Goal: Check status: Check status

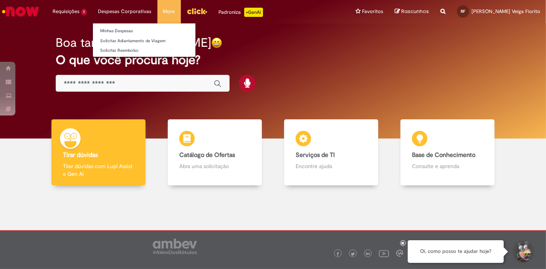
click at [122, 10] on li "Despesas Corporativas Minhas Despesas Solicitar Adiantamento de Viagem Solicita…" at bounding box center [125, 11] width 65 height 23
click at [121, 30] on link "Minhas Despesas" at bounding box center [144, 31] width 103 height 8
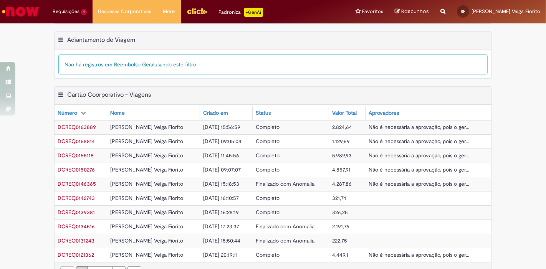
scroll to position [272, 0]
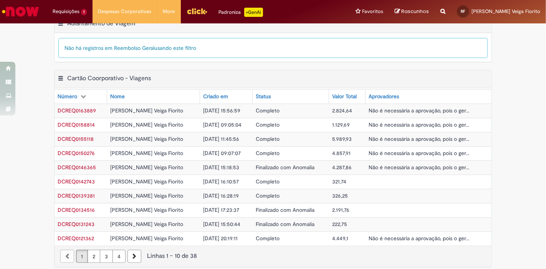
click at [339, 107] on span "2.824,64" at bounding box center [342, 110] width 20 height 7
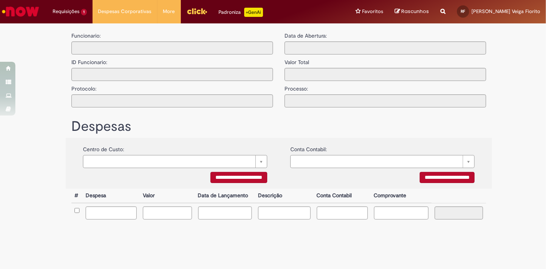
type input "**********"
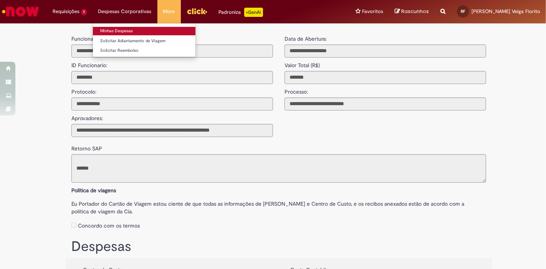
click at [115, 28] on link "Minhas Despesas" at bounding box center [144, 31] width 103 height 8
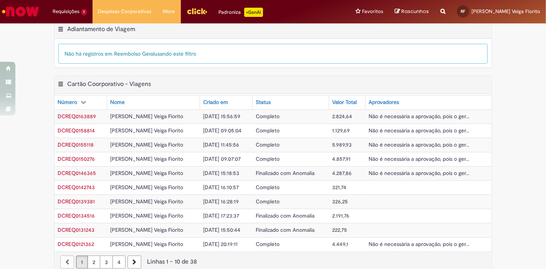
scroll to position [272, 0]
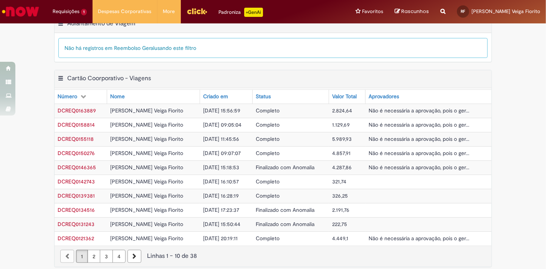
click at [337, 107] on span "2.824,64" at bounding box center [342, 110] width 20 height 7
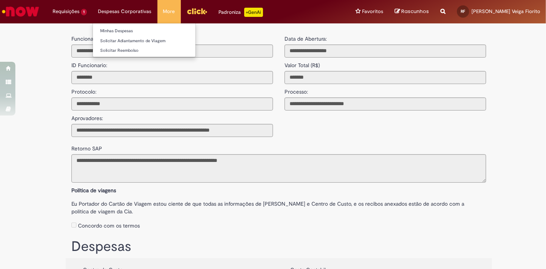
click at [127, 9] on li "Despesas Corporativas Minhas Despesas Solicitar Adiantamento de Viagem Solicita…" at bounding box center [125, 11] width 65 height 23
click at [119, 30] on link "Minhas Despesas" at bounding box center [144, 31] width 103 height 8
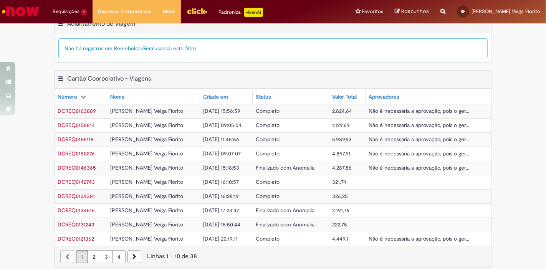
scroll to position [272, 0]
click at [332, 121] on span "1.129,69" at bounding box center [341, 124] width 18 height 7
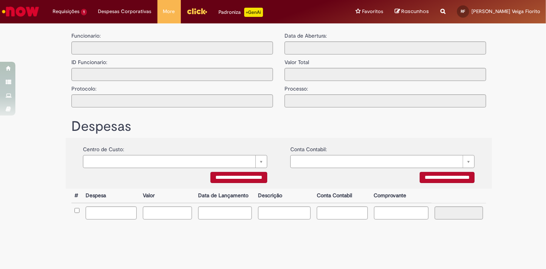
type input "**********"
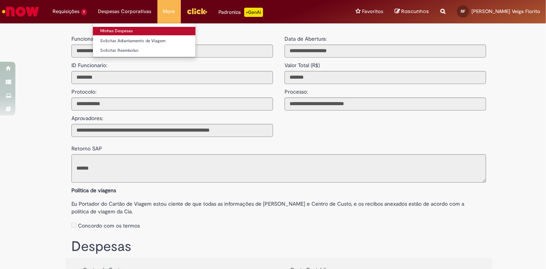
click at [119, 29] on link "Minhas Despesas" at bounding box center [144, 31] width 103 height 8
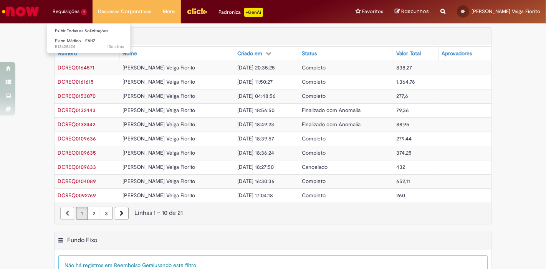
click at [69, 11] on li "Requisições 1 Exibir Todas as Solicitações Plano Médico - FAHZ 13d atrás 13 dia…" at bounding box center [70, 11] width 46 height 23
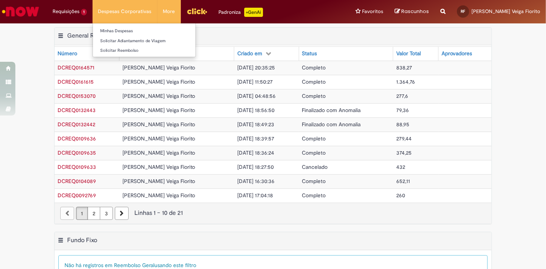
click at [117, 9] on li "Despesas Corporativas Minhas Despesas Solicitar Adiantamento de Viagem Solicita…" at bounding box center [125, 11] width 65 height 23
click at [117, 28] on link "Minhas Despesas" at bounding box center [144, 31] width 103 height 8
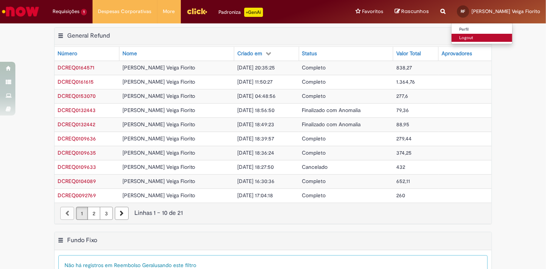
click at [486, 35] on link "Logout" at bounding box center [482, 38] width 61 height 8
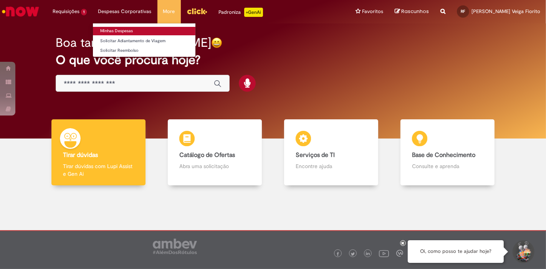
click at [124, 30] on link "Minhas Despesas" at bounding box center [144, 31] width 103 height 8
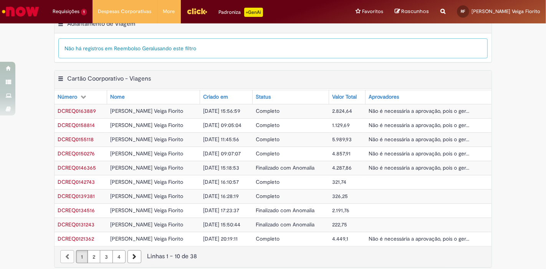
scroll to position [272, 0]
click at [334, 107] on span "2.824,64" at bounding box center [342, 110] width 20 height 7
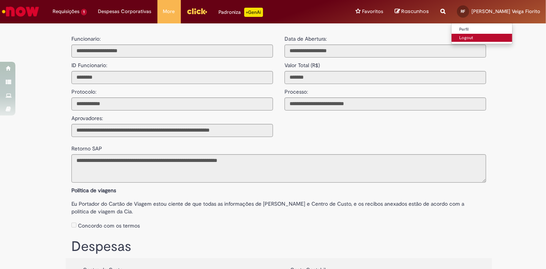
click at [486, 35] on link "Logout" at bounding box center [482, 38] width 61 height 8
